Goal: Information Seeking & Learning: Learn about a topic

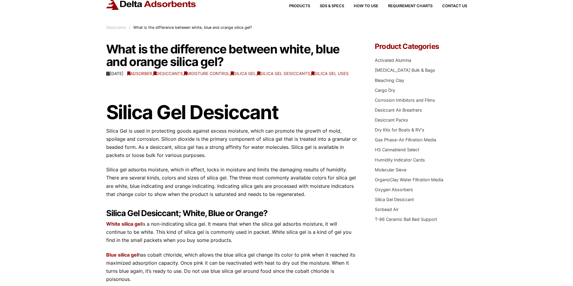
scroll to position [30, 0]
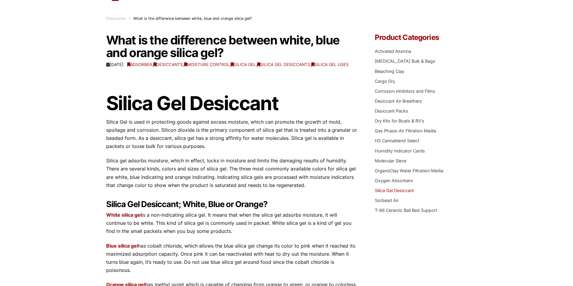
click at [380, 191] on link "Silica Gel Desiccant" at bounding box center [393, 190] width 39 height 5
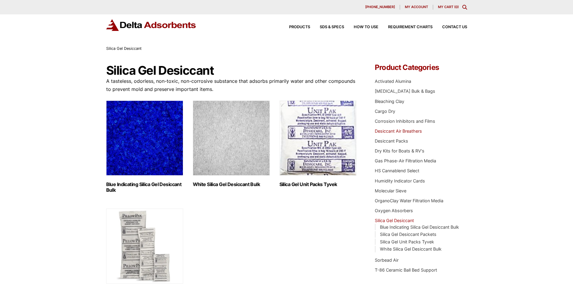
click at [394, 132] on link "Desiccant Air Breathers" at bounding box center [397, 131] width 47 height 5
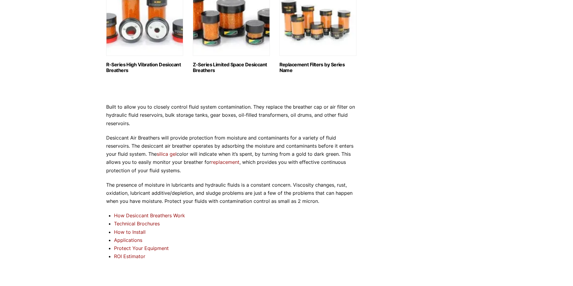
scroll to position [451, 0]
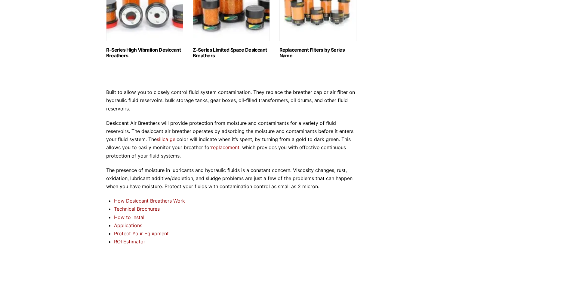
click at [165, 202] on link "How Desiccant Breathers Work" at bounding box center [149, 201] width 71 height 6
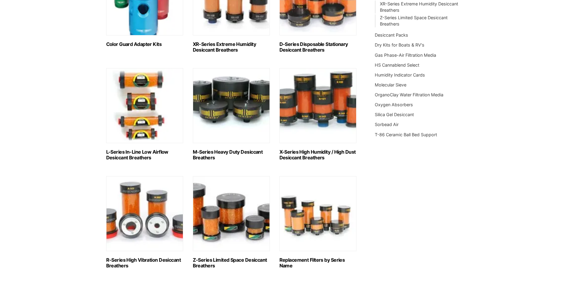
scroll to position [231, 0]
